Goal: Check status: Check status

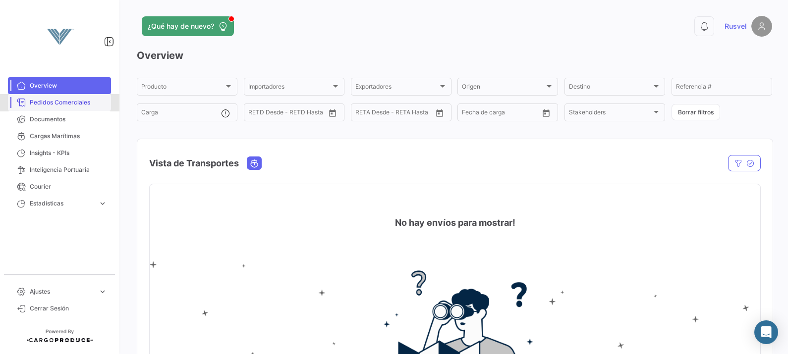
click at [47, 98] on span "Pedidos Comerciales" at bounding box center [68, 102] width 77 height 9
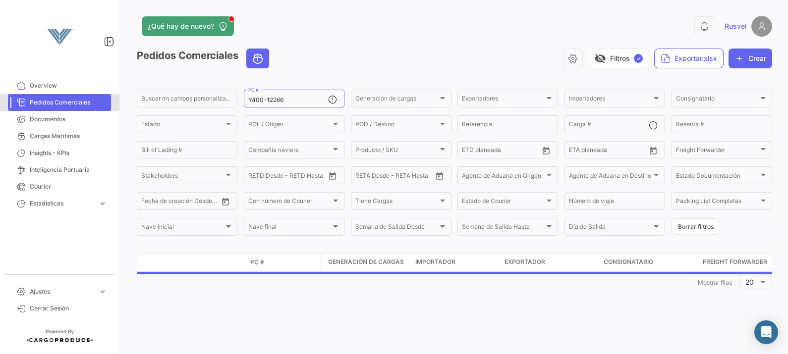
click at [94, 98] on span "Pedidos Comerciales" at bounding box center [68, 102] width 77 height 9
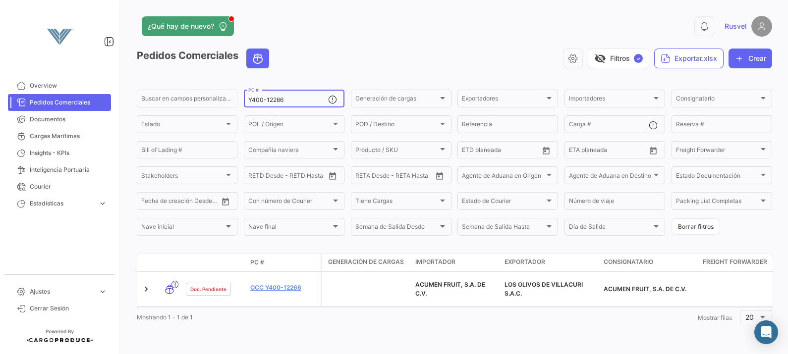
click at [289, 105] on div "Y400-12266 PC #" at bounding box center [288, 97] width 80 height 19
click at [292, 98] on input "Y400-12266" at bounding box center [288, 100] width 80 height 7
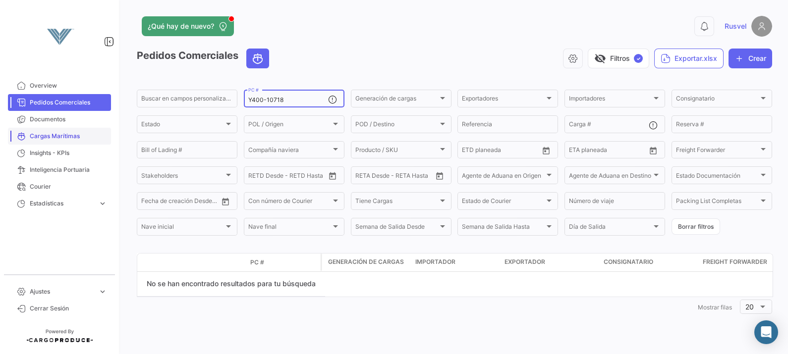
drag, startPoint x: 268, startPoint y: 101, endPoint x: 77, endPoint y: 129, distance: 193.4
click at [77, 129] on mat-sidenav-container "Overview Pedidos Comerciales Documentos Cargas Marítimas Insights - KPIs Inteli…" at bounding box center [394, 177] width 788 height 354
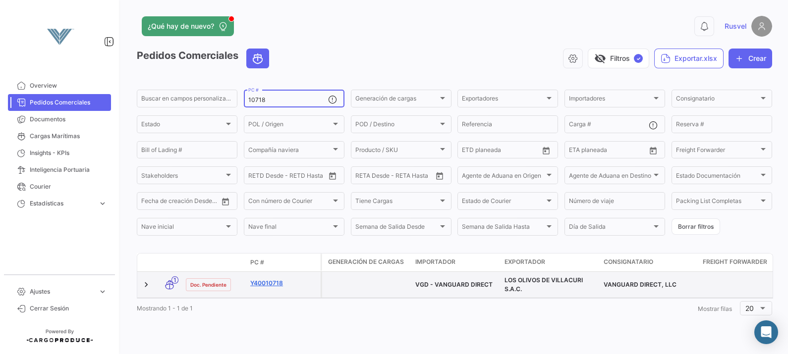
type input "10718"
click at [275, 282] on link "Y40010718" at bounding box center [283, 283] width 66 height 9
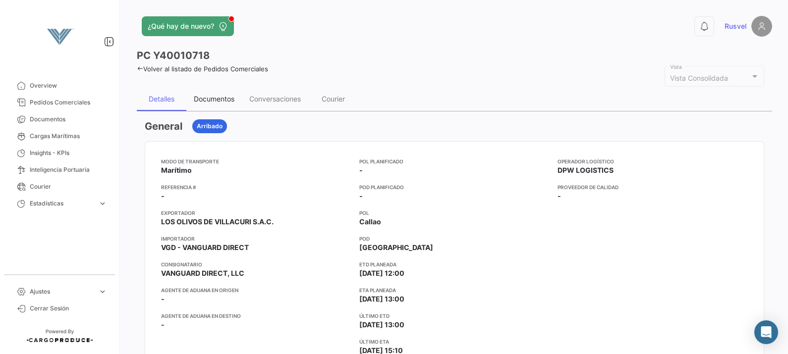
click at [234, 91] on div "Documentos" at bounding box center [213, 99] width 55 height 24
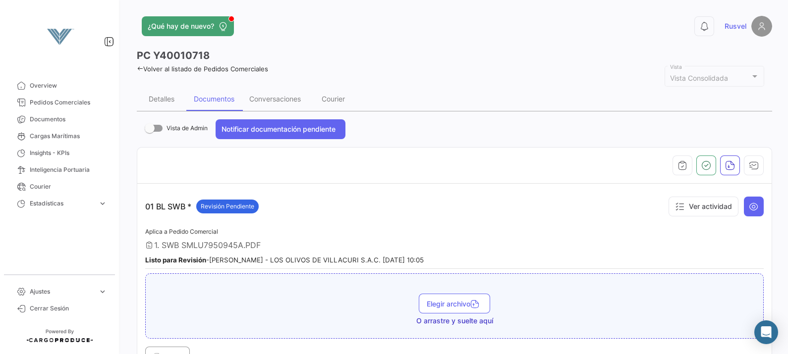
click at [60, 35] on img at bounding box center [60, 37] width 50 height 50
